Goal: Information Seeking & Learning: Learn about a topic

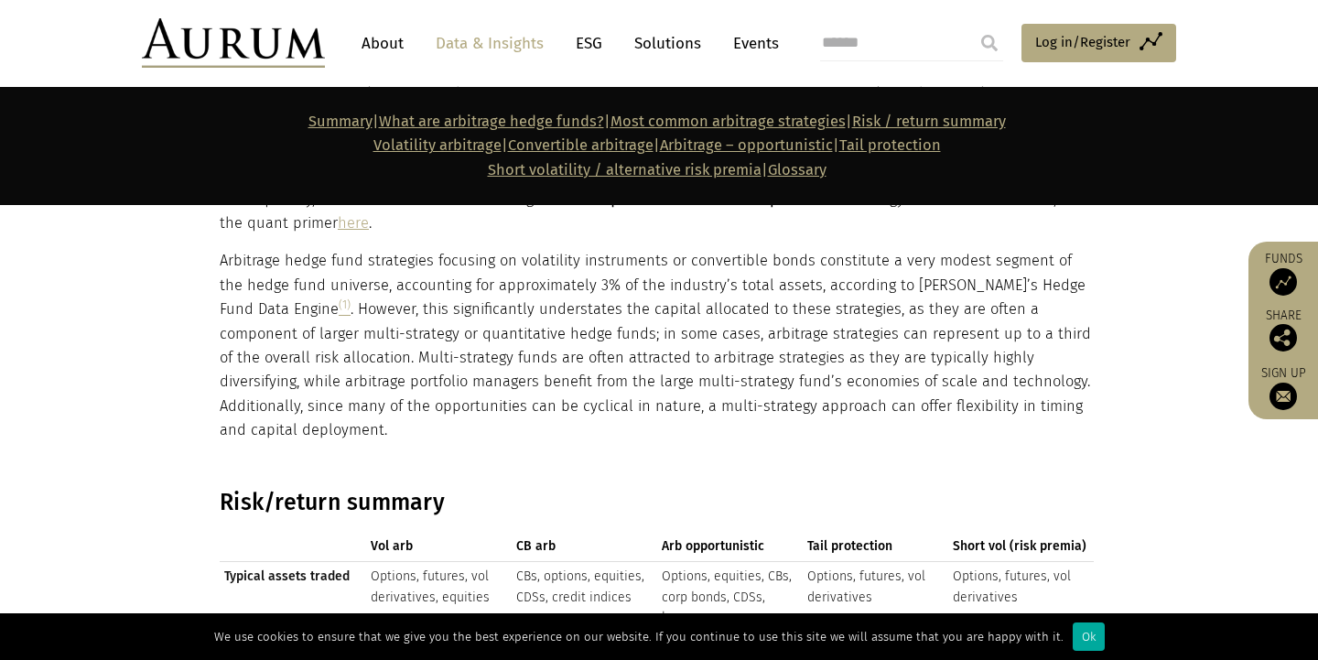
scroll to position [2790, 0]
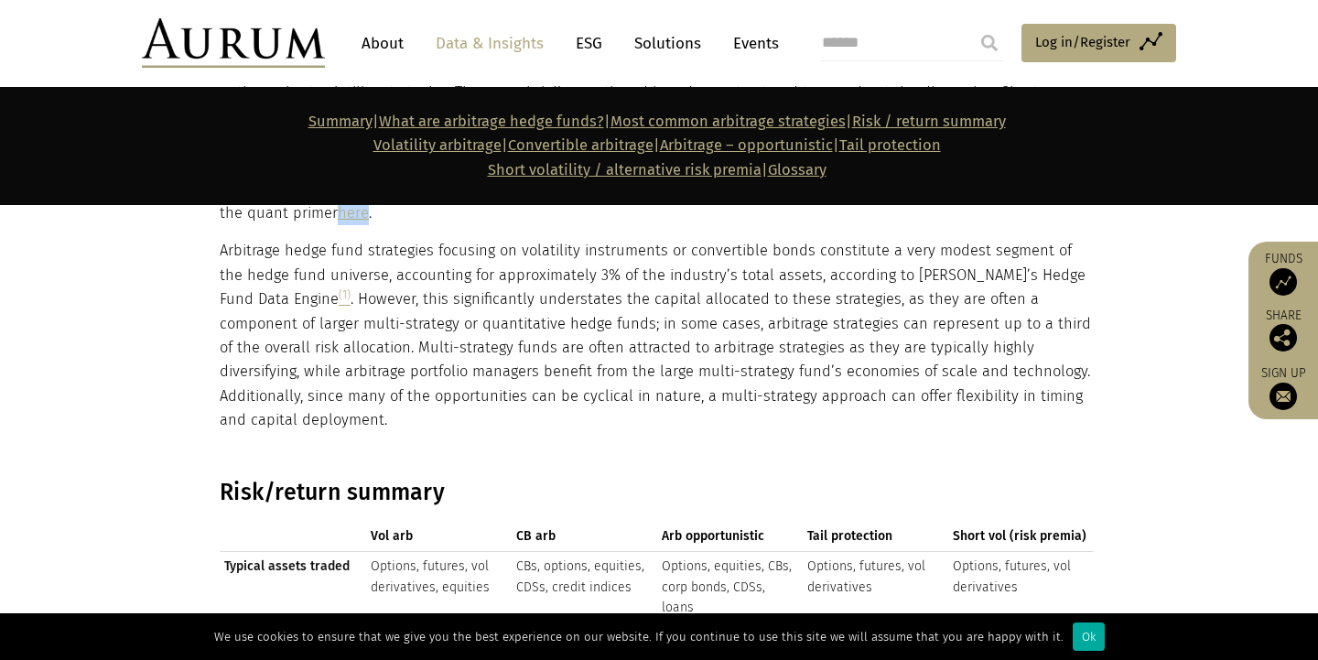
click at [60, 322] on section "Volatility arbitrage is a strategy designed to profit from differences between …" at bounding box center [659, 0] width 1318 height 912
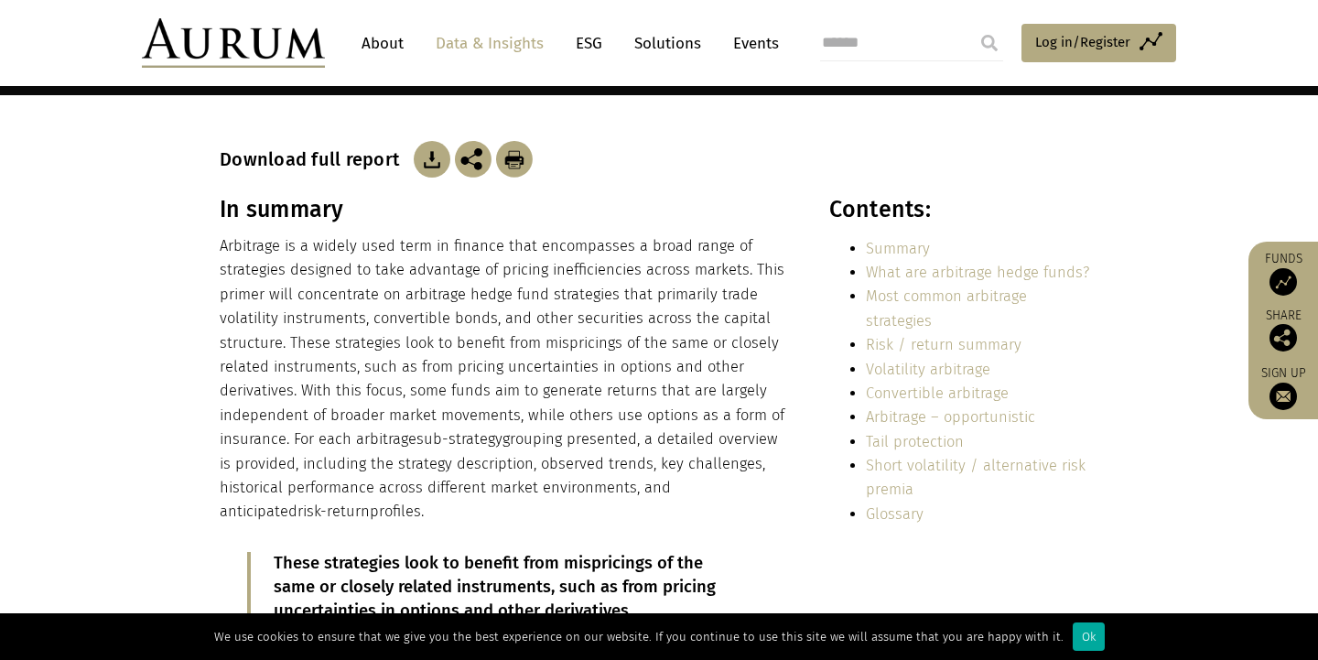
scroll to position [442, 0]
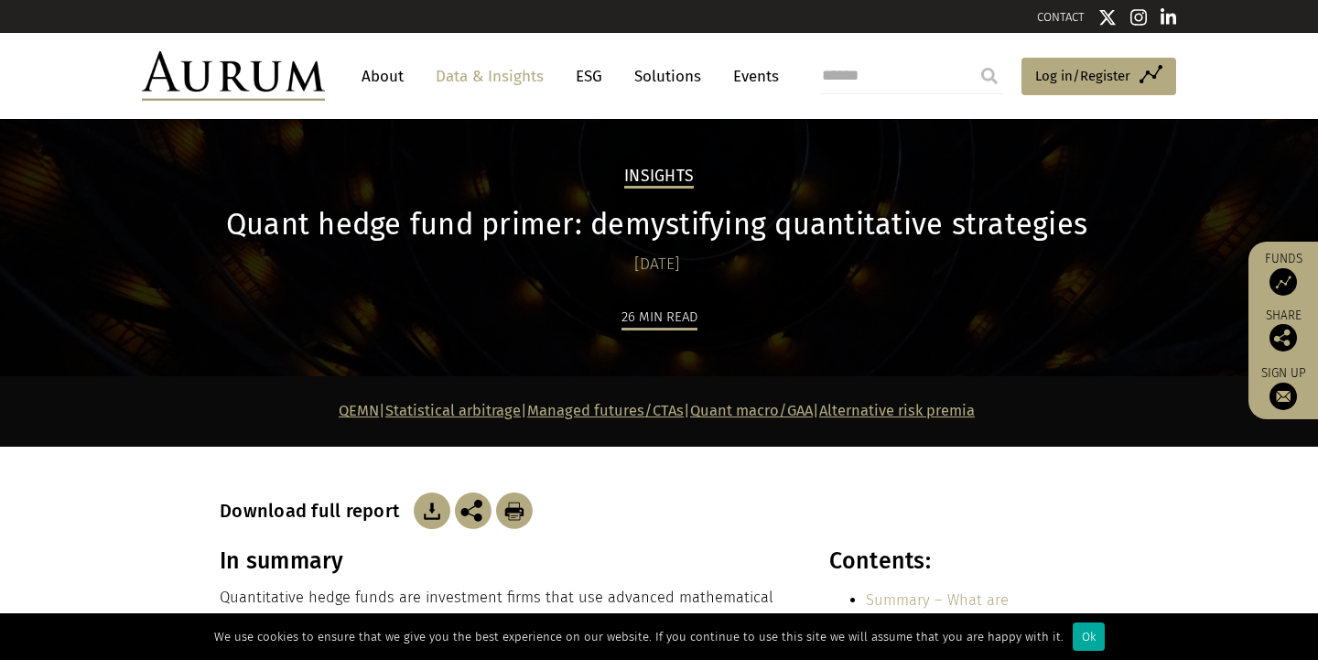
click at [490, 78] on link "Data & Insights" at bounding box center [490, 77] width 126 height 34
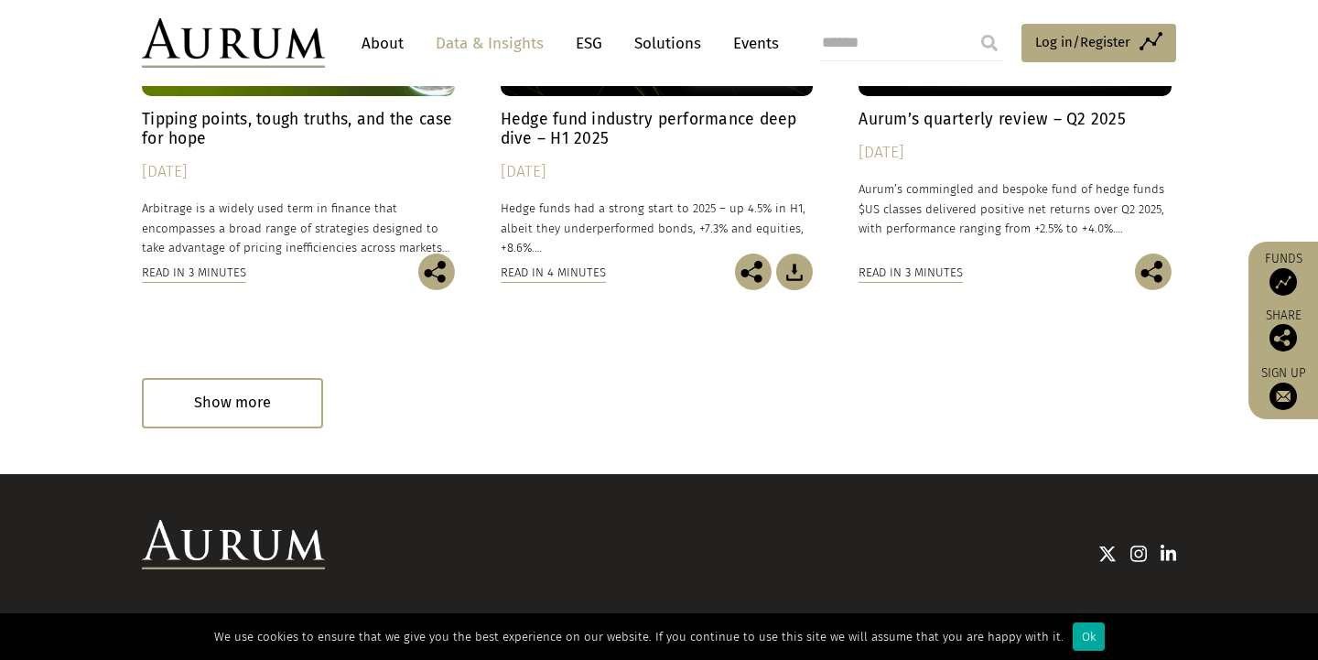
scroll to position [1208, 0]
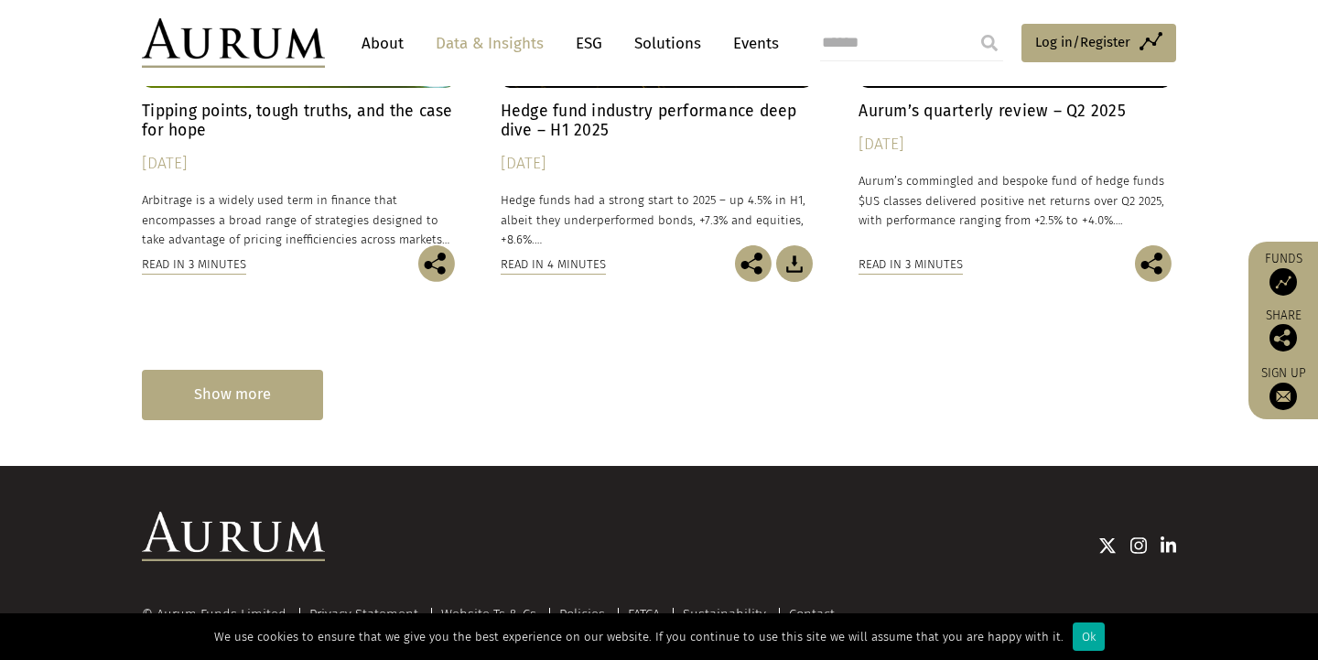
click at [190, 395] on div "Show more" at bounding box center [232, 395] width 181 height 50
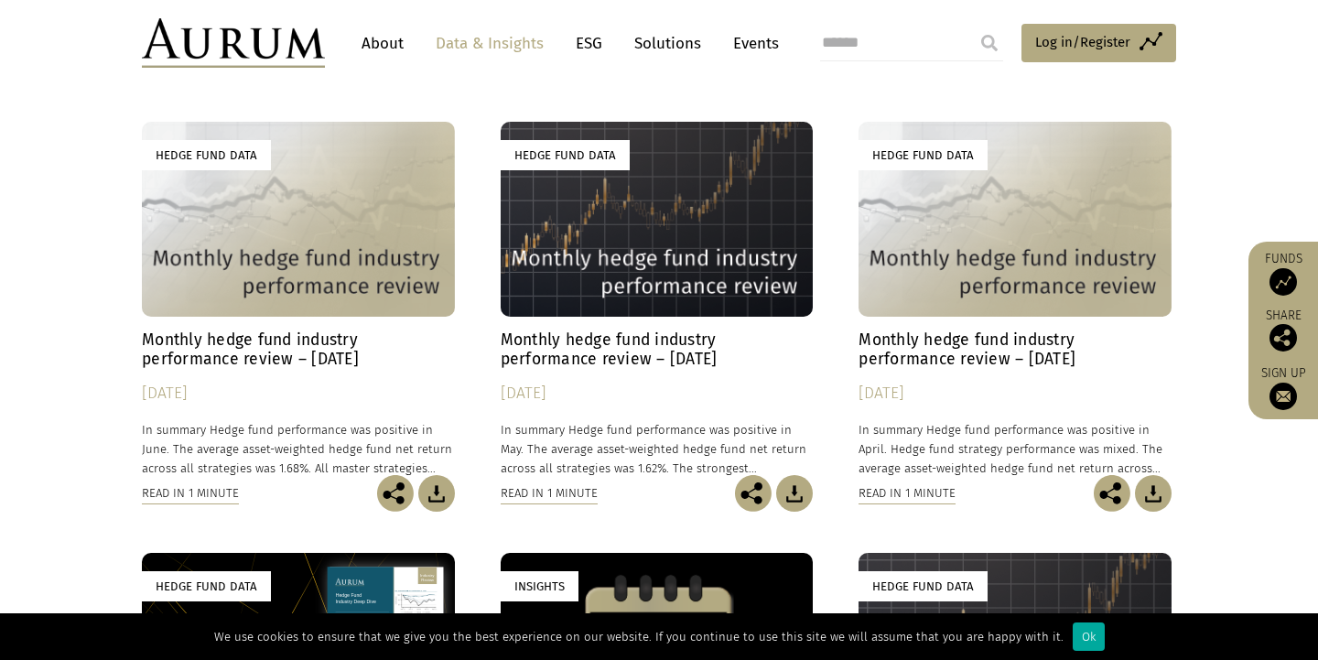
scroll to position [1424, 0]
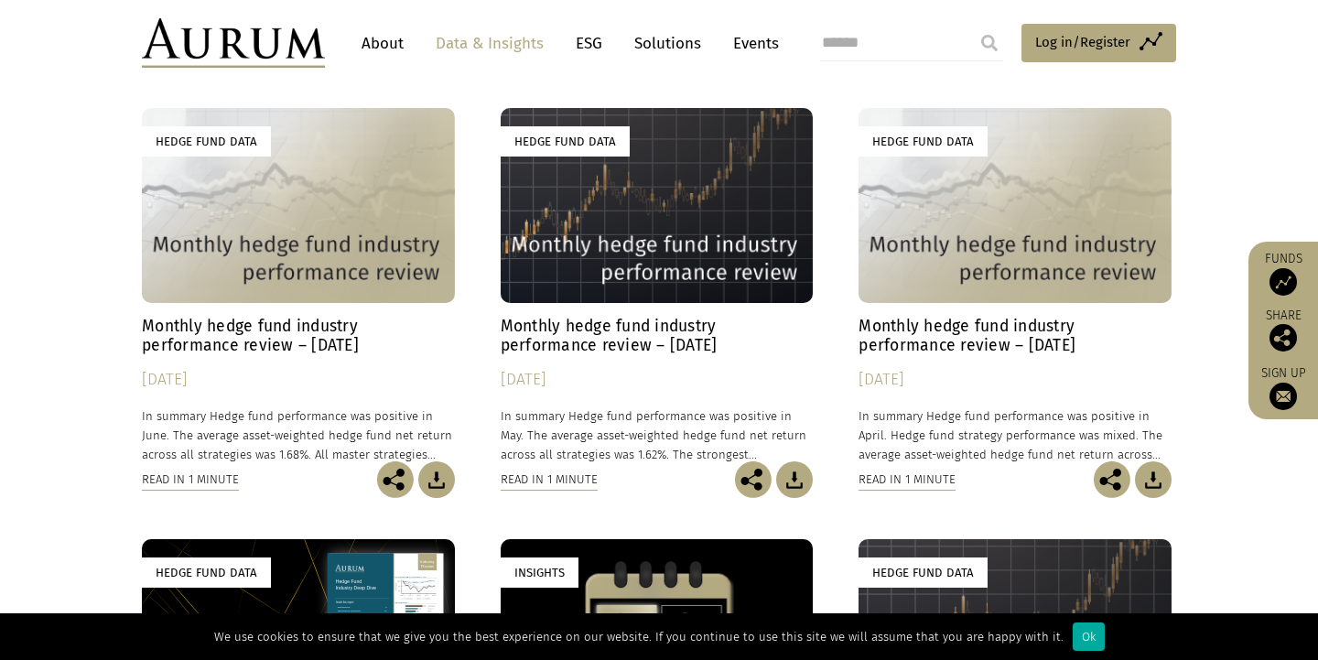
click at [550, 212] on div "Hedge Fund Data" at bounding box center [657, 205] width 313 height 195
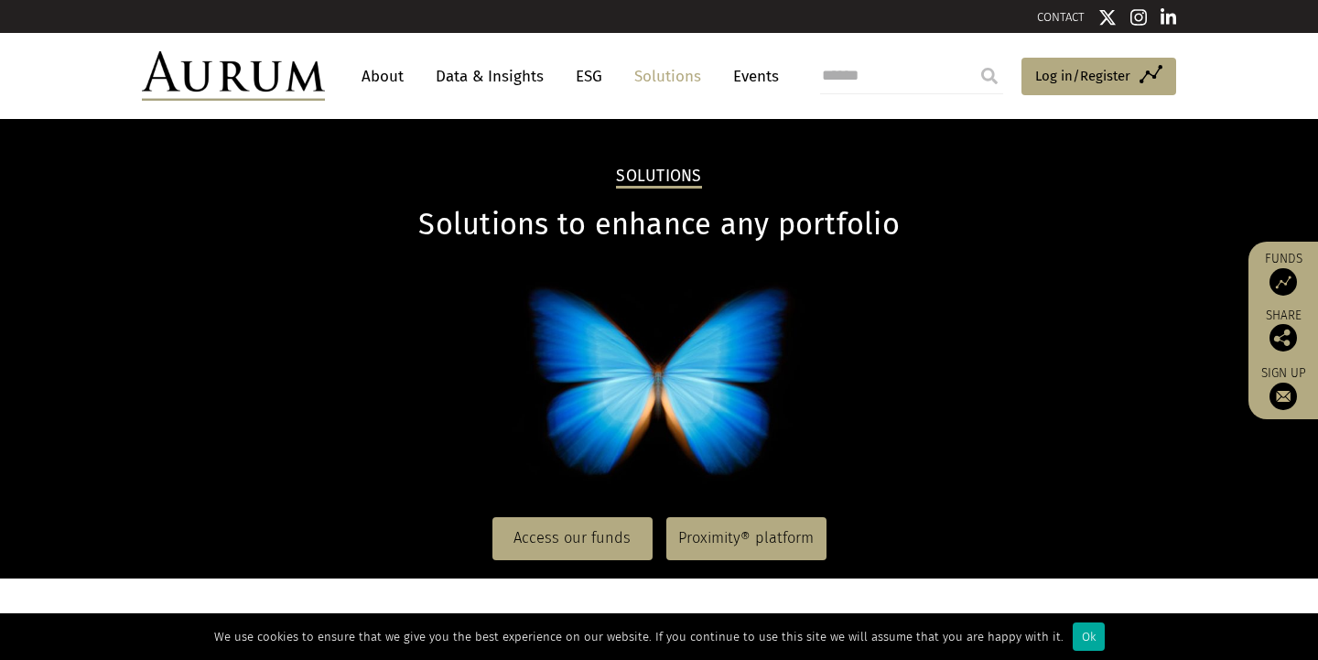
click at [296, 84] on img at bounding box center [233, 75] width 183 height 49
